Goal: Find specific page/section: Find specific page/section

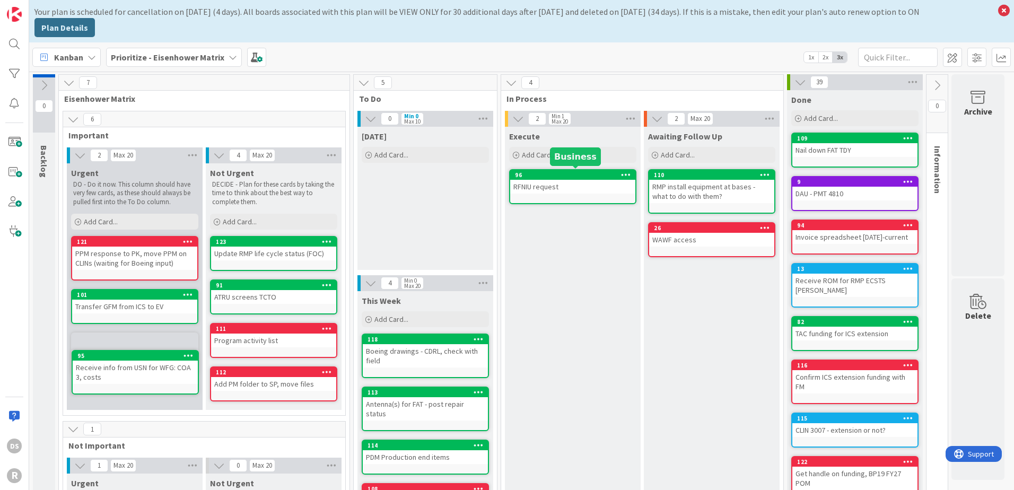
scroll to position [2, 0]
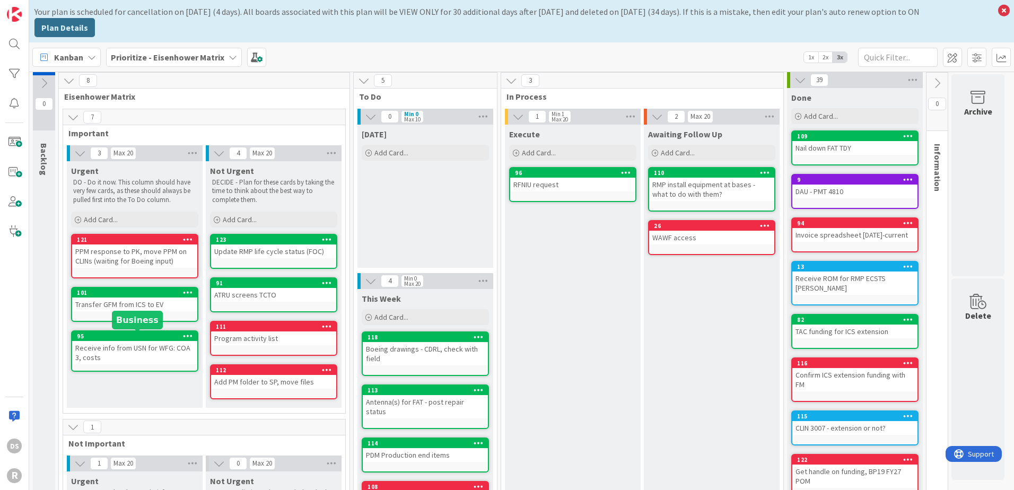
click at [134, 338] on div "95" at bounding box center [137, 335] width 120 height 7
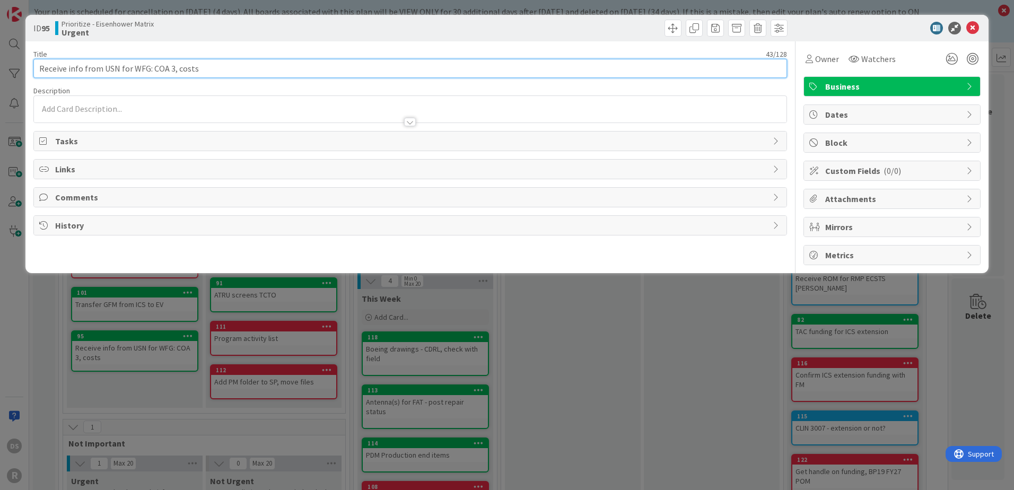
click at [77, 69] on input "Receive info from USN for WFG: COA 3, costs" at bounding box center [409, 68] width 753 height 19
drag, startPoint x: 65, startPoint y: 67, endPoint x: -12, endPoint y: 58, distance: 77.4
click at [0, 58] on html "DS R Your plan is scheduled for cancellation on [DATE] (4 days). All boards ass…" at bounding box center [507, 245] width 1014 height 490
click at [425, 69] on input "Provide info to USN for WFG: COA 3, costs" at bounding box center [409, 68] width 753 height 19
type input "Provide info to USN for WFG"
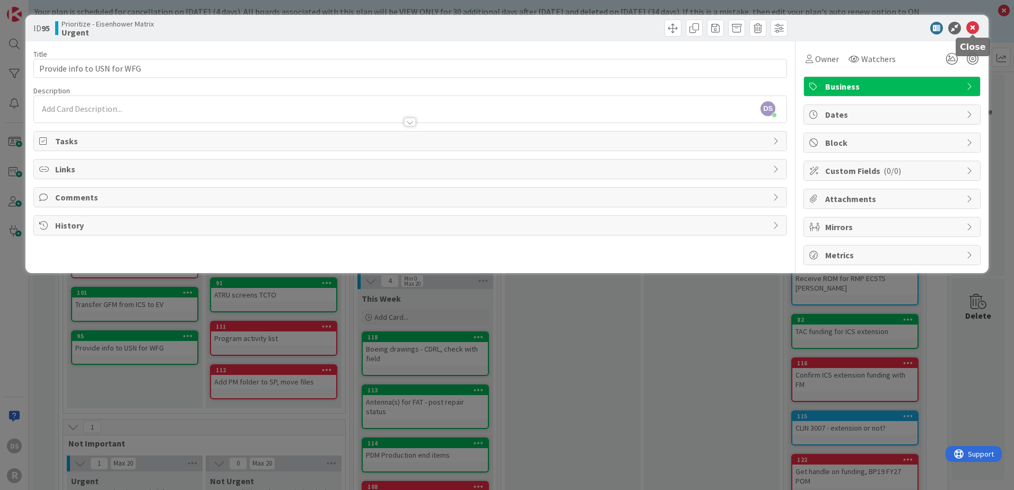
click at [971, 27] on icon at bounding box center [972, 28] width 13 height 13
